Goal: Task Accomplishment & Management: Manage account settings

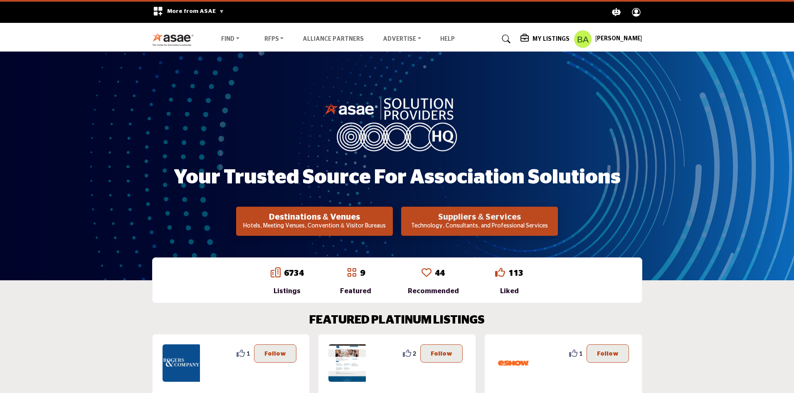
click at [390, 217] on h2 "Suppliers & Services" at bounding box center [315, 217] width 152 height 10
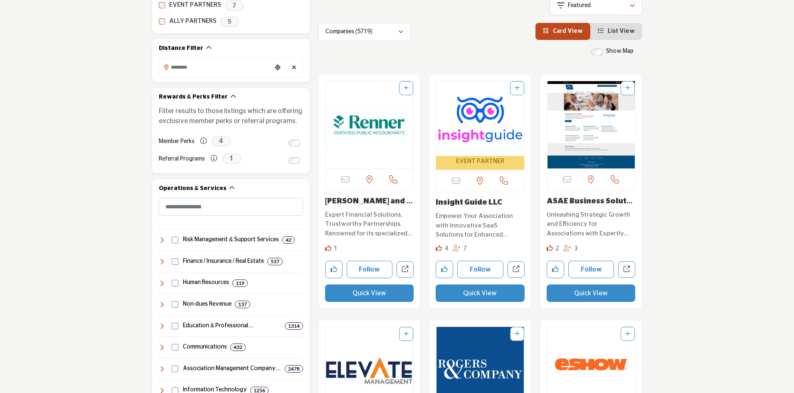
scroll to position [249, 0]
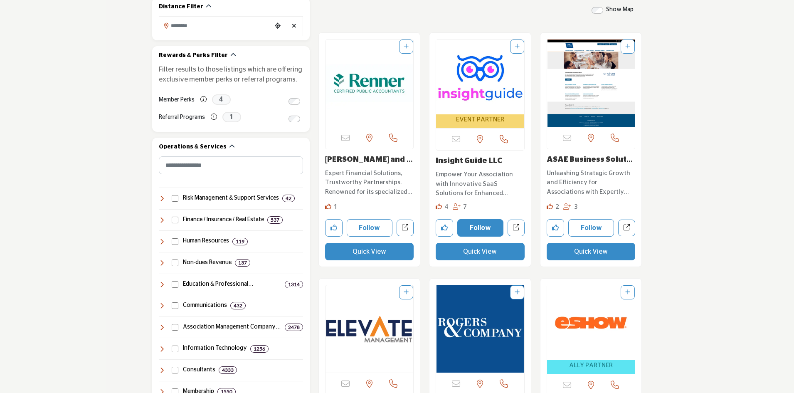
click at [474, 232] on button "Follow" at bounding box center [480, 227] width 46 height 17
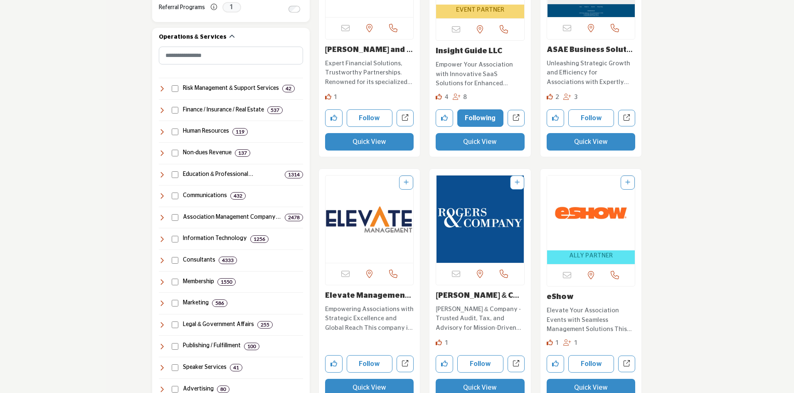
scroll to position [374, 0]
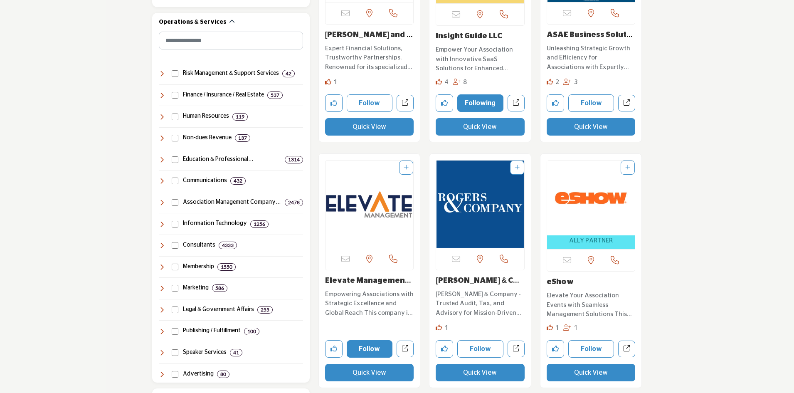
click at [370, 350] on button "Follow" at bounding box center [370, 348] width 46 height 17
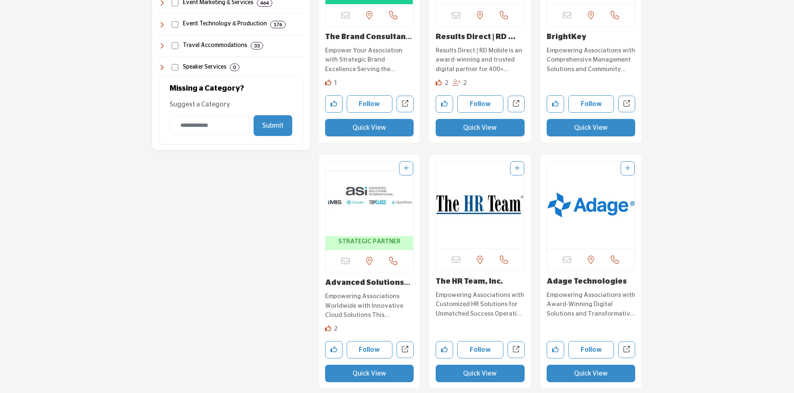
scroll to position [873, 0]
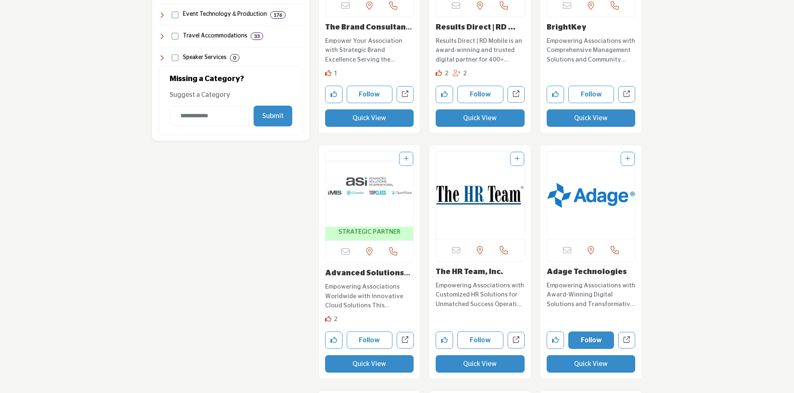
click at [593, 337] on button "Follow" at bounding box center [591, 339] width 46 height 17
click at [375, 333] on button "Follow" at bounding box center [370, 339] width 46 height 17
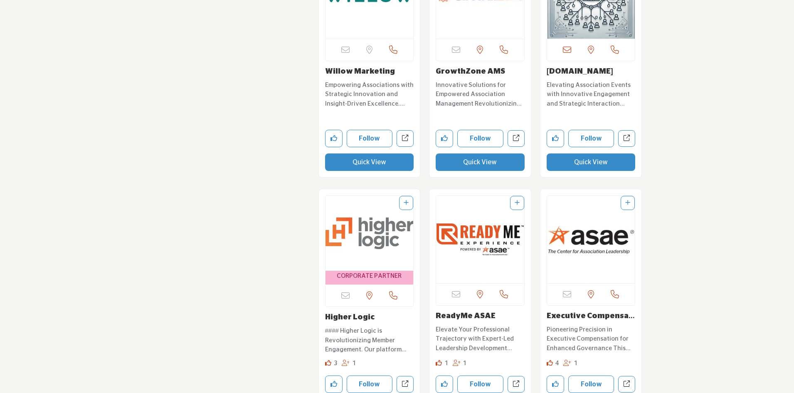
scroll to position [1579, 0]
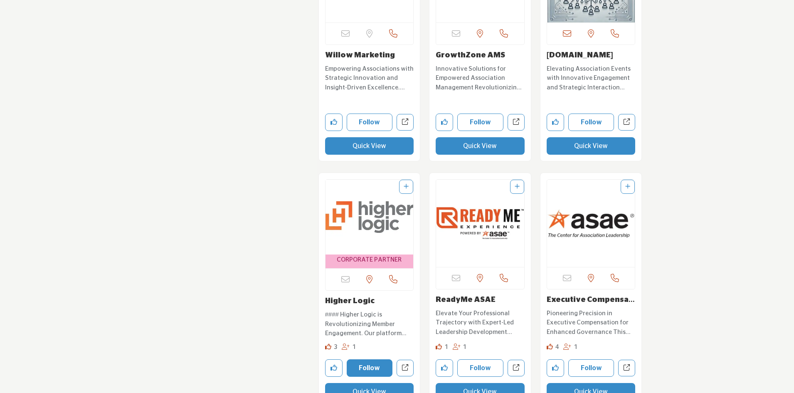
click at [368, 365] on button "Follow" at bounding box center [370, 367] width 46 height 17
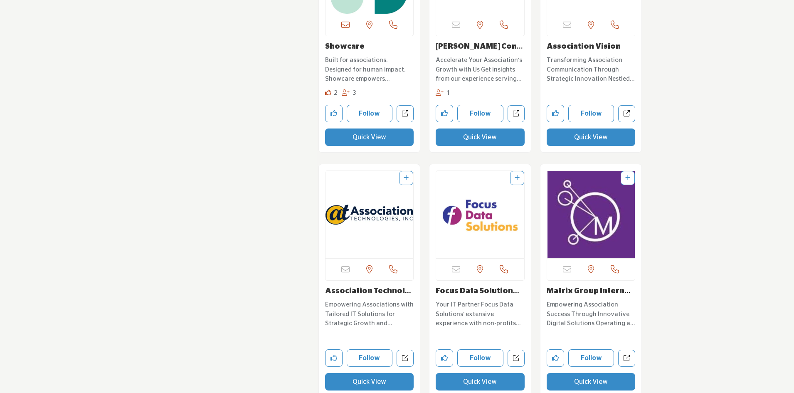
scroll to position [2577, 0]
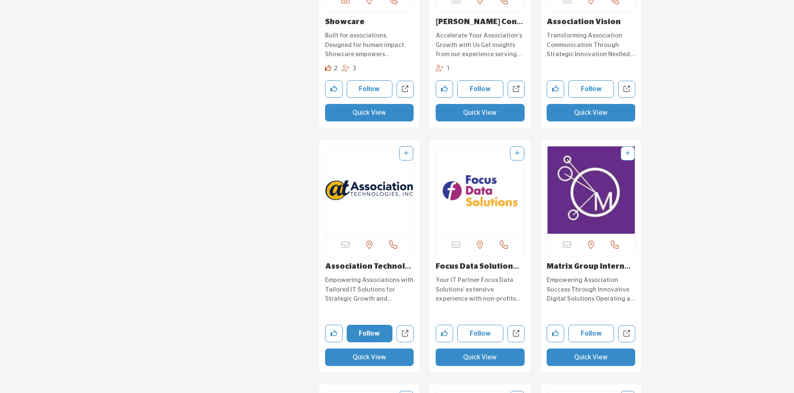
click at [366, 334] on button "Follow" at bounding box center [370, 333] width 46 height 17
click at [582, 331] on button "Follow" at bounding box center [591, 333] width 46 height 17
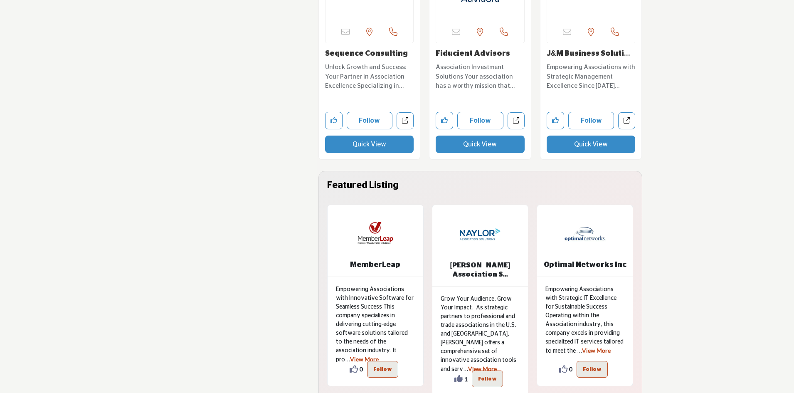
scroll to position [3824, 0]
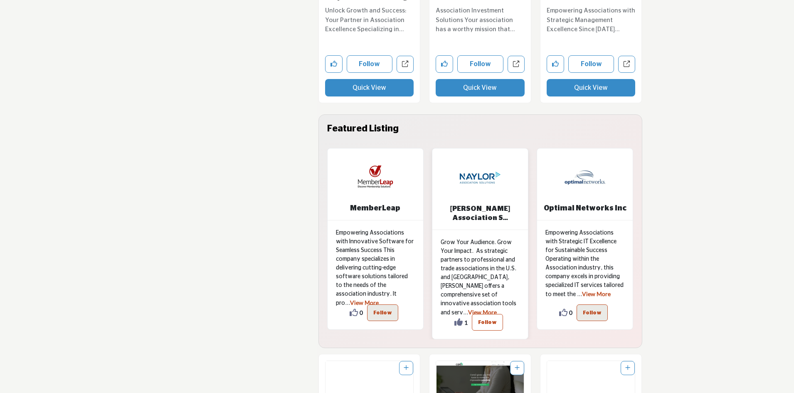
click at [483, 317] on p "Follow" at bounding box center [487, 322] width 19 height 10
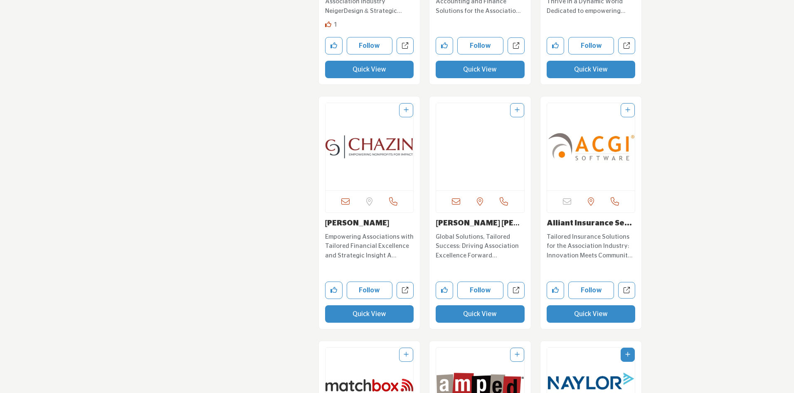
scroll to position [5071, 0]
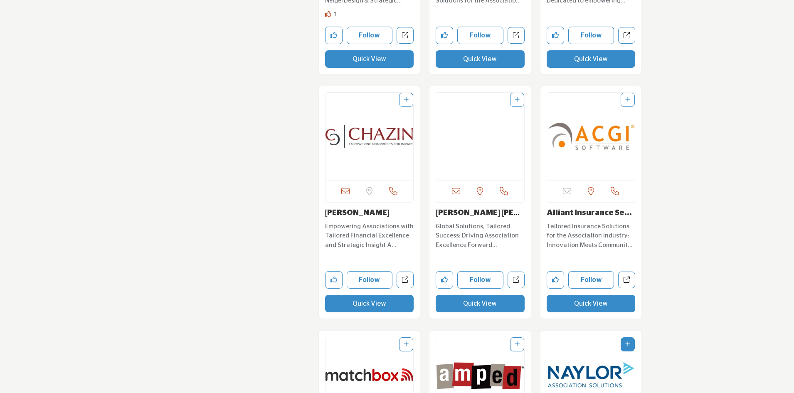
click at [559, 209] on link "Alliant Insurance Se..." at bounding box center [589, 212] width 85 height 7
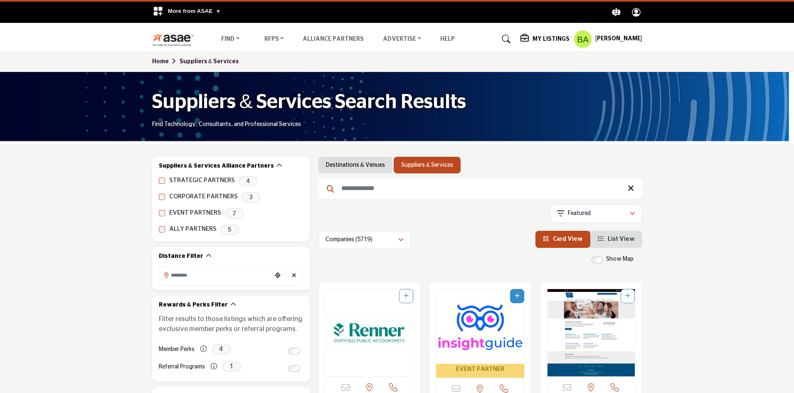
click at [532, 40] on h5 "My Listings" at bounding box center [550, 38] width 37 height 7
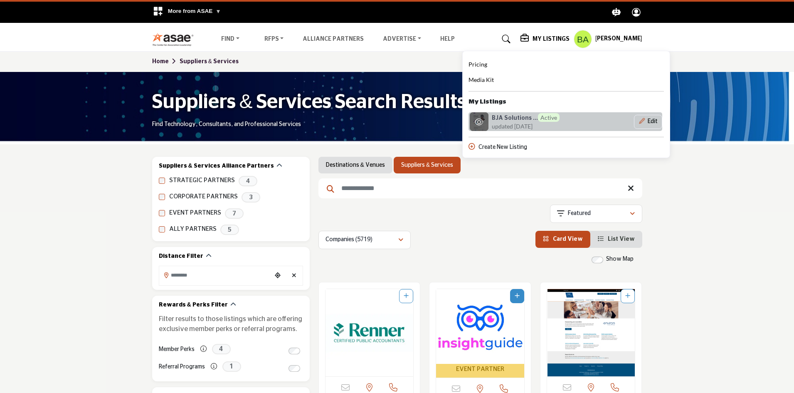
click at [492, 120] on h6 "BJA Solutions ... Active" at bounding box center [526, 117] width 68 height 9
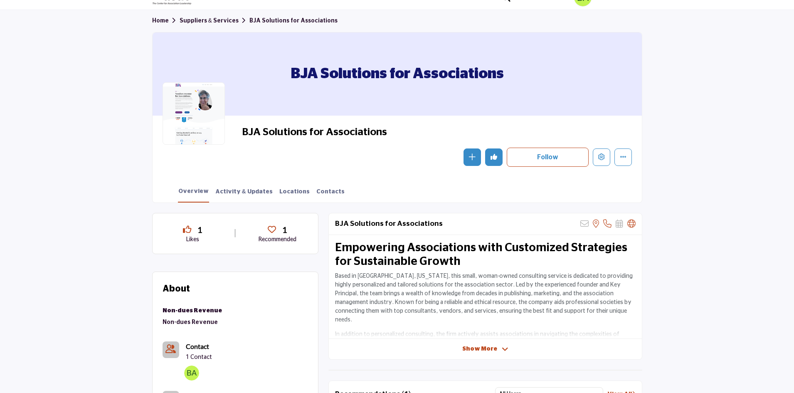
scroll to position [83, 0]
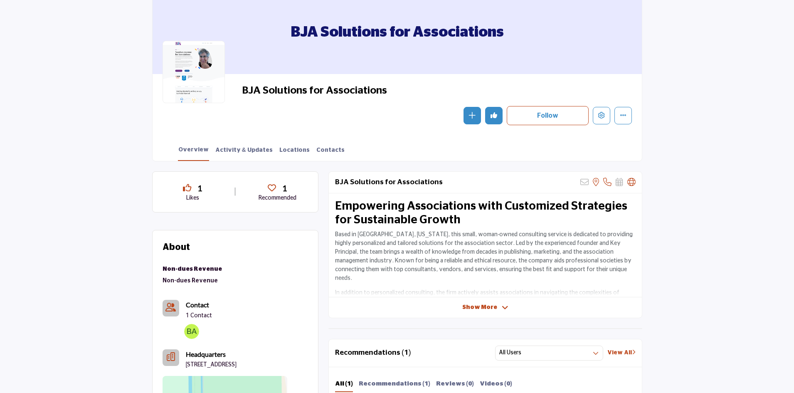
click at [477, 308] on span "Show More" at bounding box center [479, 307] width 35 height 9
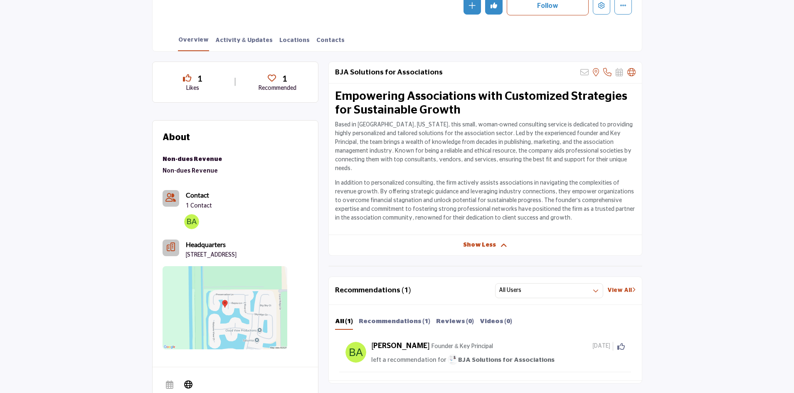
scroll to position [208, 0]
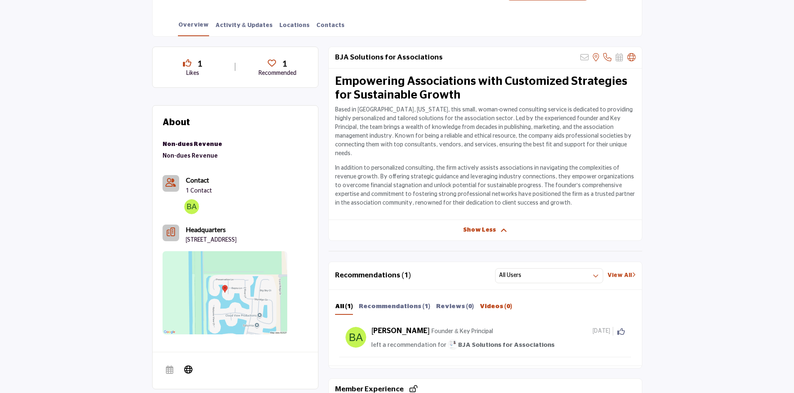
click at [480, 303] on b "Videos (0)" at bounding box center [496, 306] width 32 height 6
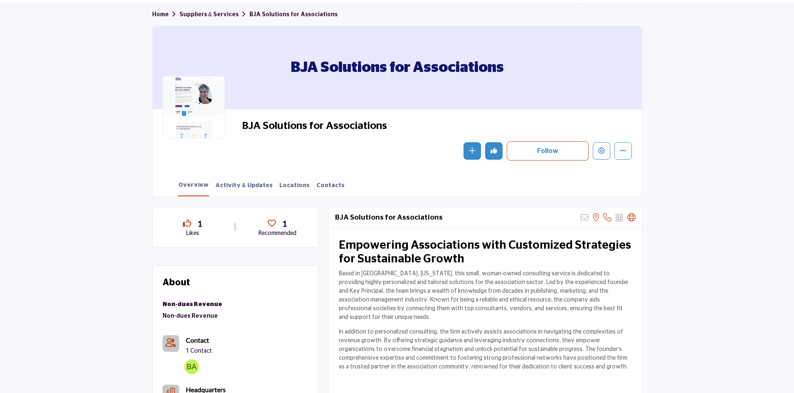
scroll to position [0, 0]
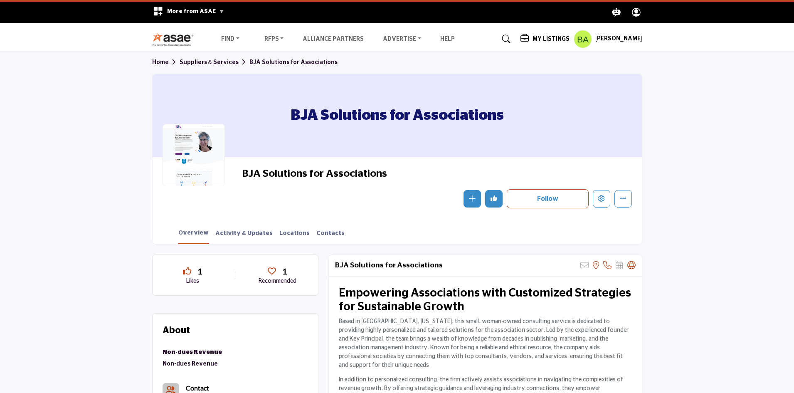
click at [600, 39] on h5 "[PERSON_NAME]" at bounding box center [618, 39] width 47 height 8
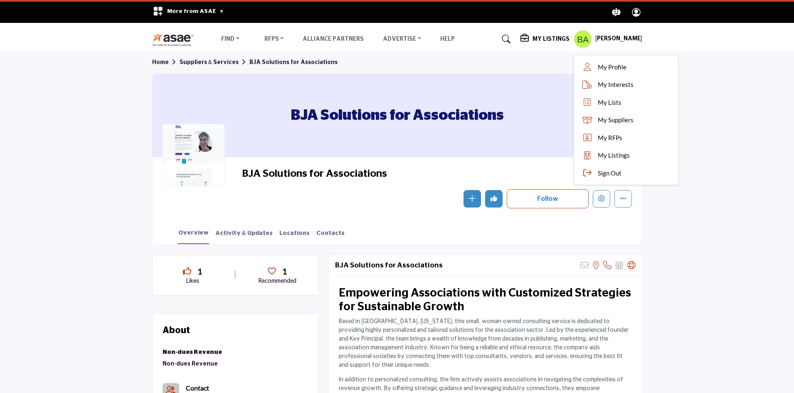
click at [705, 95] on section "Home Suppliers & Services BJA Solutions for Associations BJA Solutions for Asso…" at bounding box center [397, 148] width 794 height 193
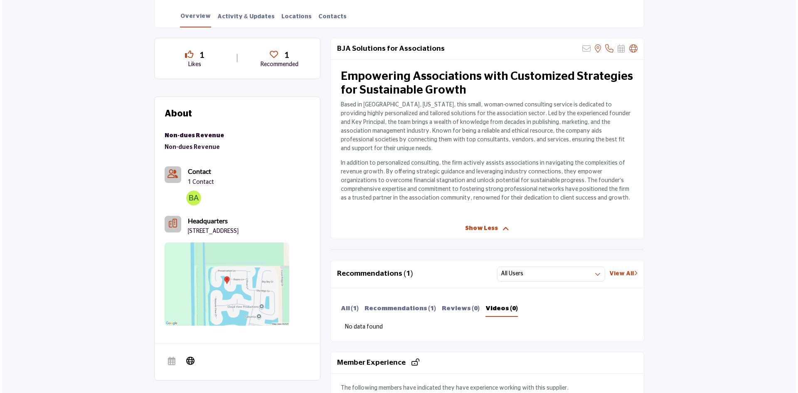
scroll to position [166, 0]
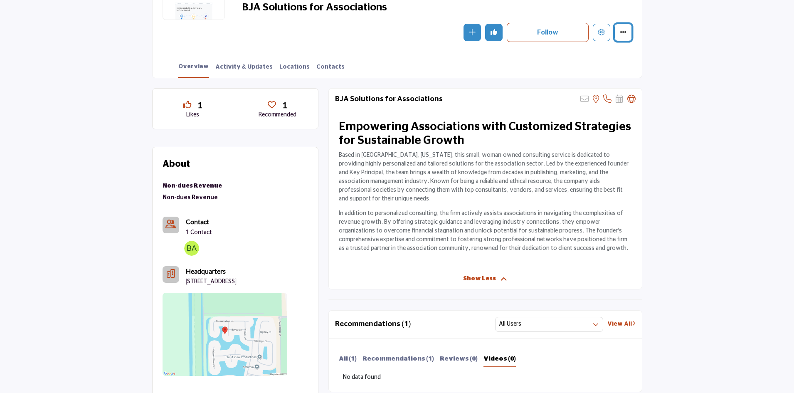
click at [626, 30] on button "More details" at bounding box center [622, 32] width 17 height 17
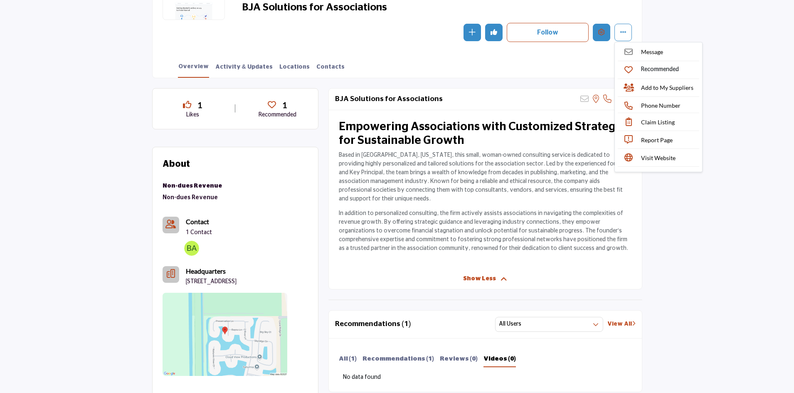
click at [601, 33] on icon "Edit company" at bounding box center [601, 32] width 7 height 7
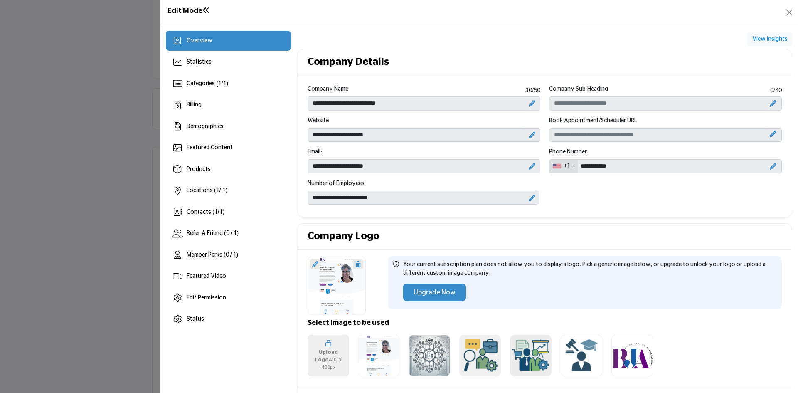
click at [771, 136] on icon "Upgrade Scheduler" at bounding box center [773, 134] width 7 height 7
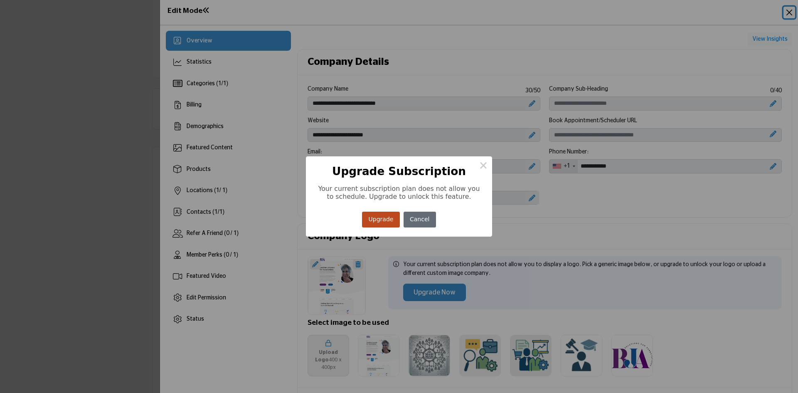
click at [429, 220] on button "Cancel" at bounding box center [420, 220] width 32 height 16
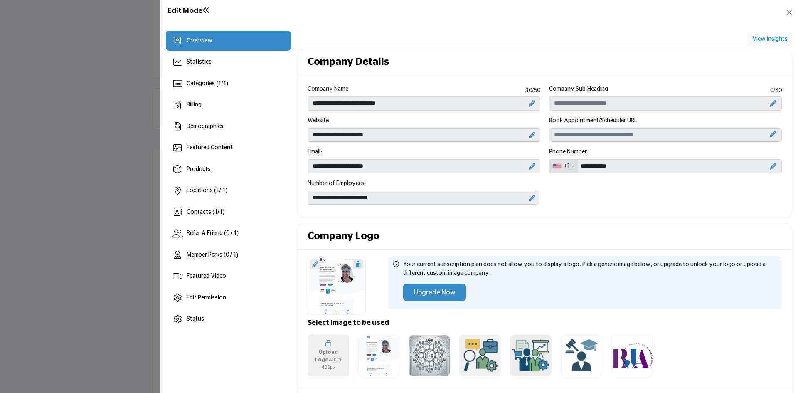
scroll to position [42, 0]
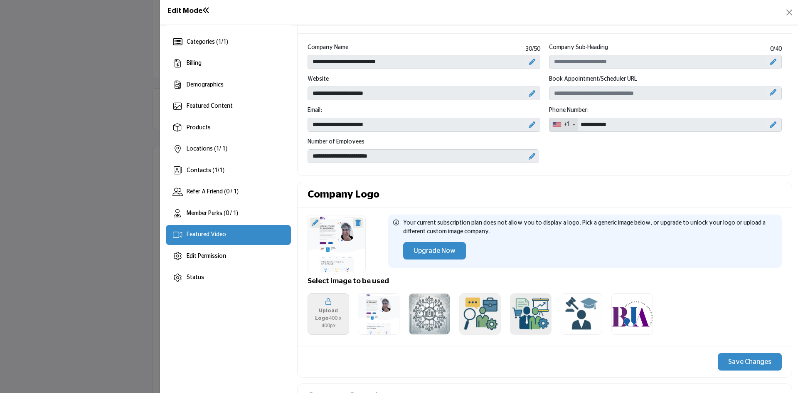
click at [204, 237] on span "Featured Video" at bounding box center [206, 235] width 39 height 6
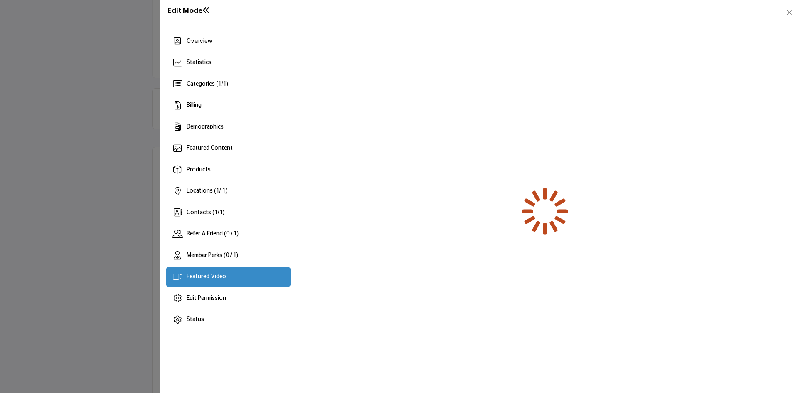
scroll to position [0, 0]
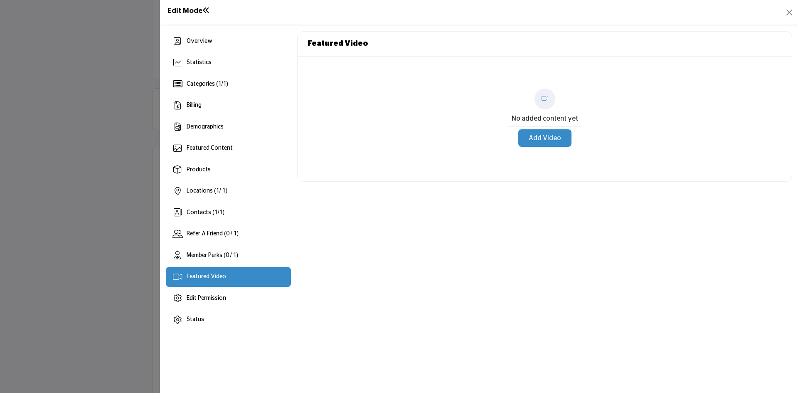
click at [547, 140] on button "Add Video" at bounding box center [544, 137] width 53 height 17
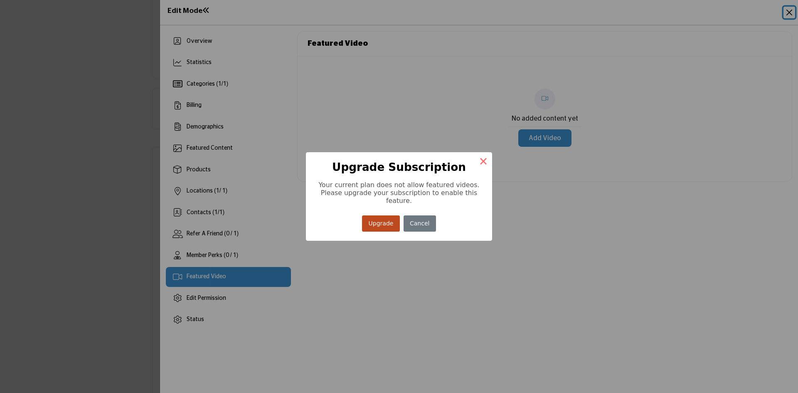
click at [482, 166] on button "×" at bounding box center [483, 160] width 17 height 17
